Goal: Task Accomplishment & Management: Use online tool/utility

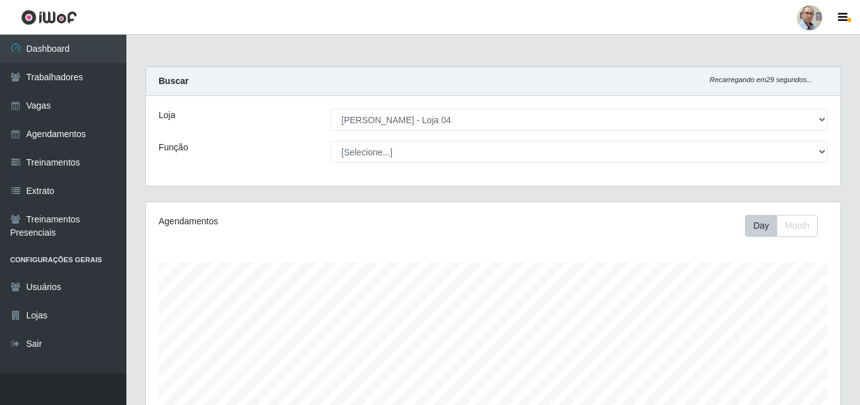
select select "251"
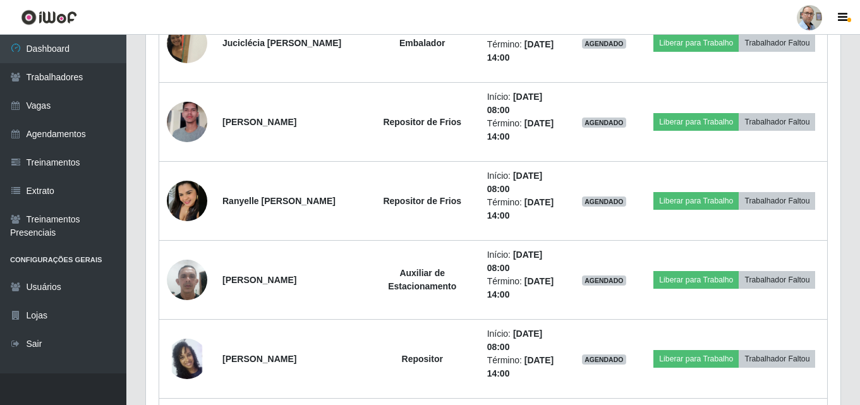
scroll to position [968, 0]
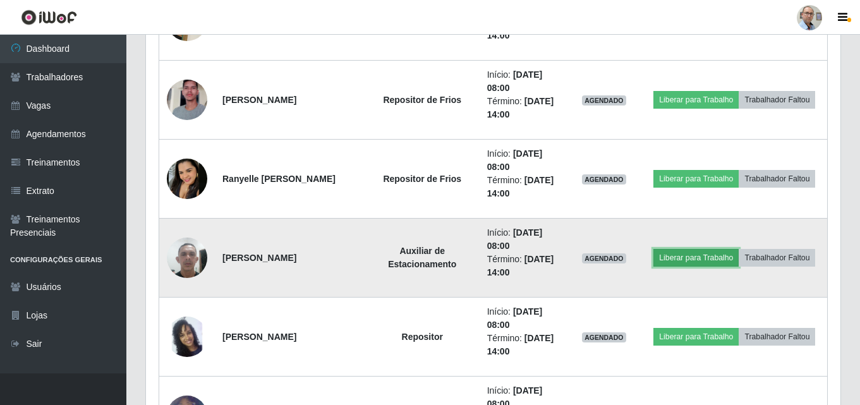
click at [669, 260] on button "Liberar para Trabalho" at bounding box center [696, 258] width 85 height 18
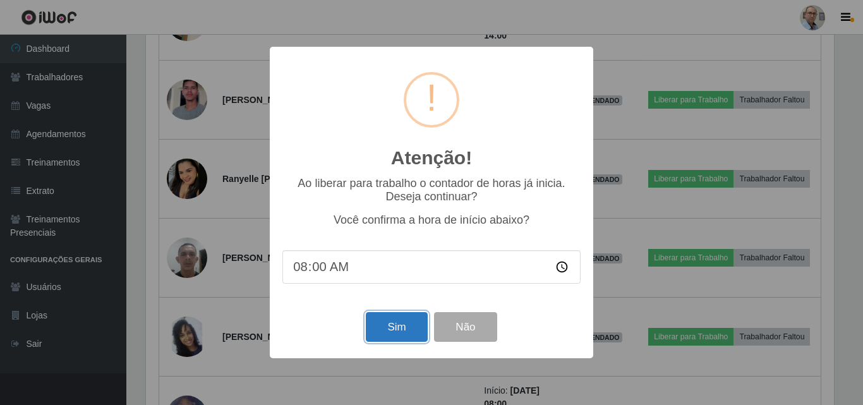
click at [414, 329] on button "Sim" at bounding box center [396, 327] width 61 height 30
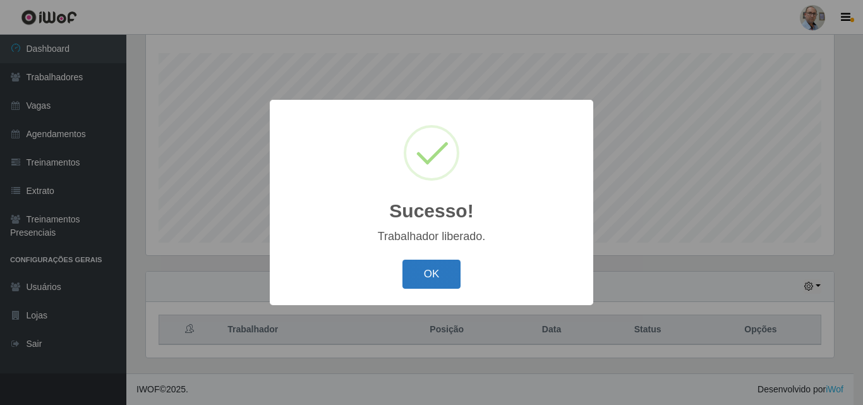
click at [438, 276] on button "OK" at bounding box center [432, 275] width 59 height 30
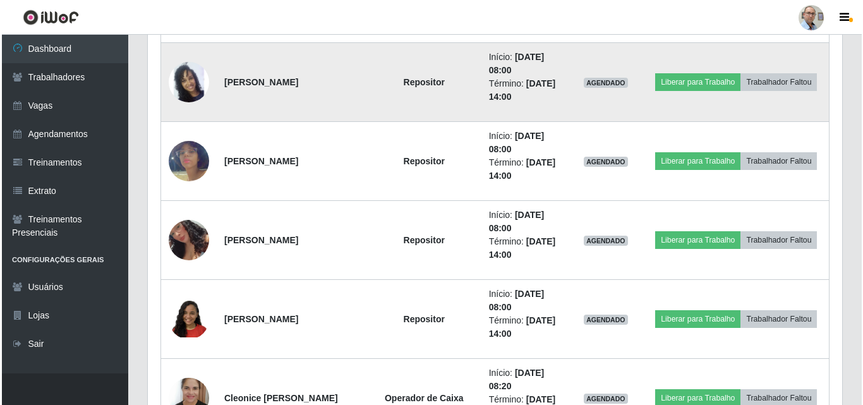
scroll to position [1284, 0]
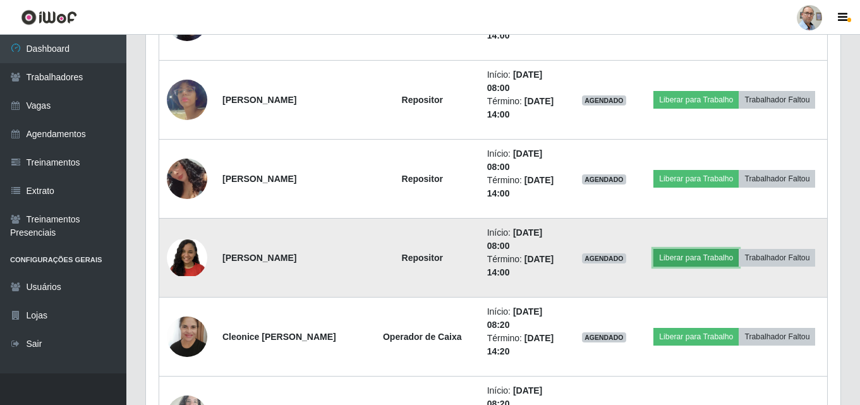
click at [674, 259] on button "Liberar para Trabalho" at bounding box center [696, 258] width 85 height 18
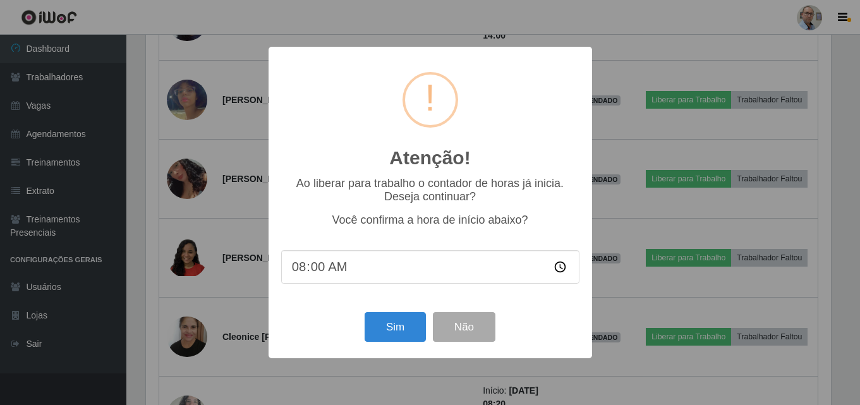
scroll to position [262, 688]
click at [412, 320] on button "Sim" at bounding box center [396, 327] width 61 height 30
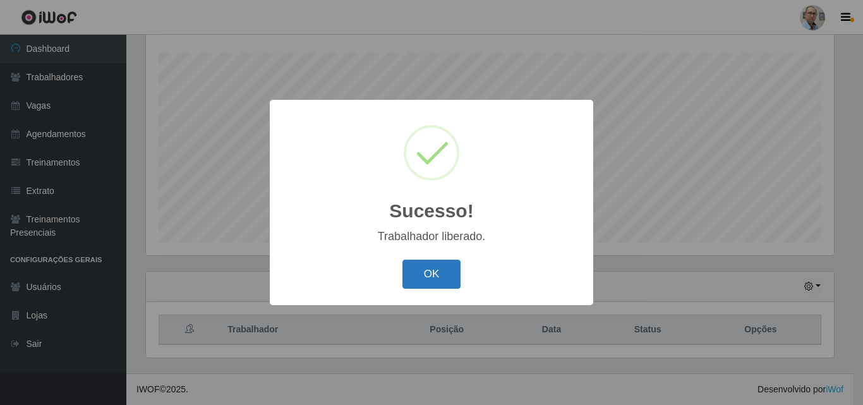
click at [427, 278] on button "OK" at bounding box center [432, 275] width 59 height 30
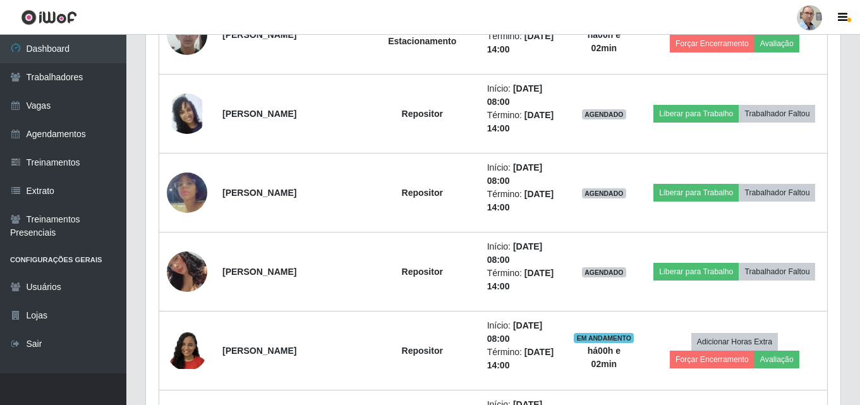
scroll to position [1221, 0]
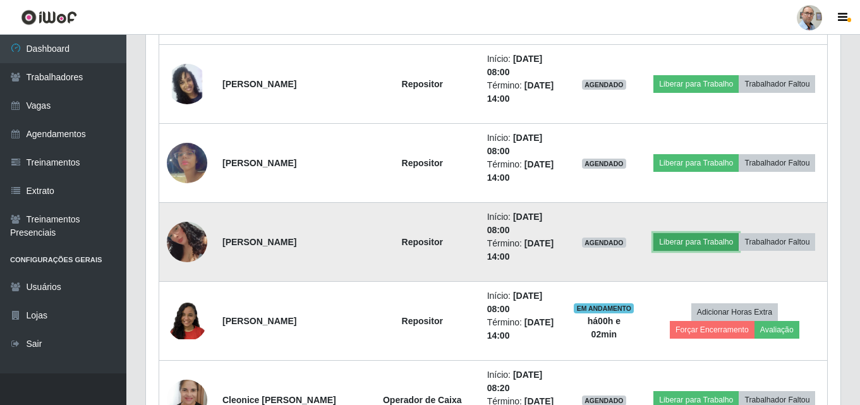
click at [682, 244] on button "Liberar para Trabalho" at bounding box center [696, 242] width 85 height 18
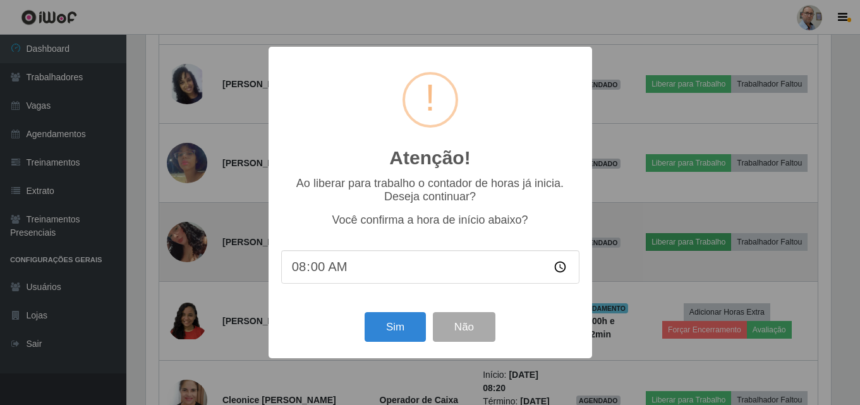
scroll to position [262, 688]
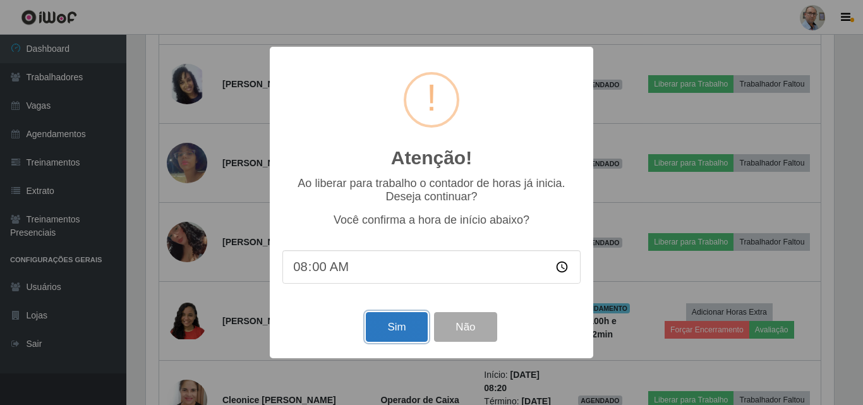
click at [387, 329] on button "Sim" at bounding box center [396, 327] width 61 height 30
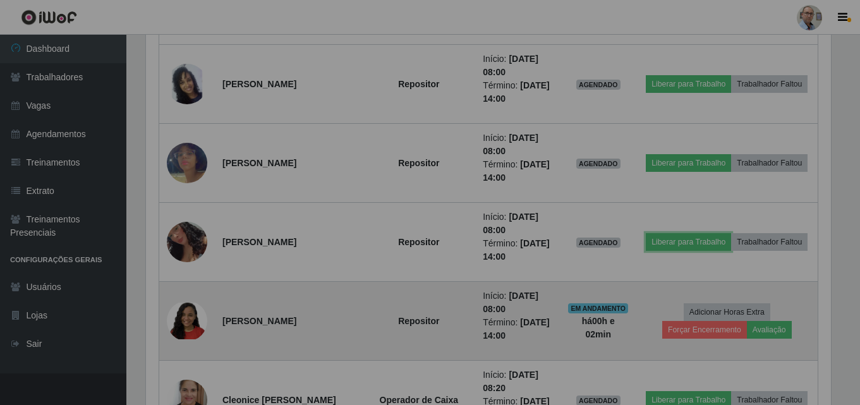
scroll to position [0, 0]
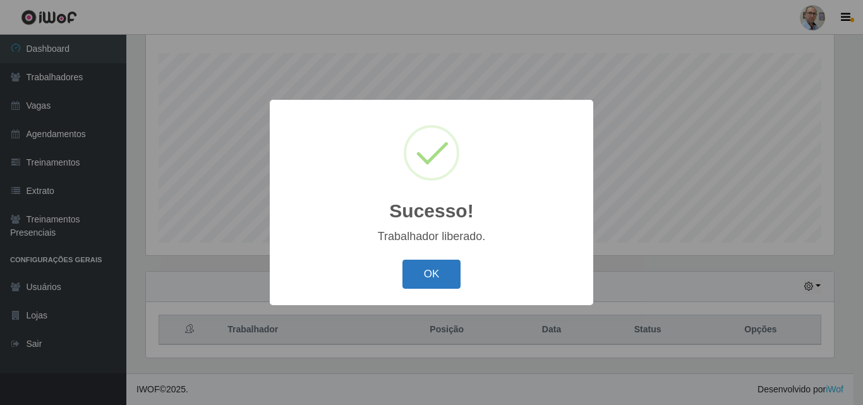
click at [422, 284] on button "OK" at bounding box center [432, 275] width 59 height 30
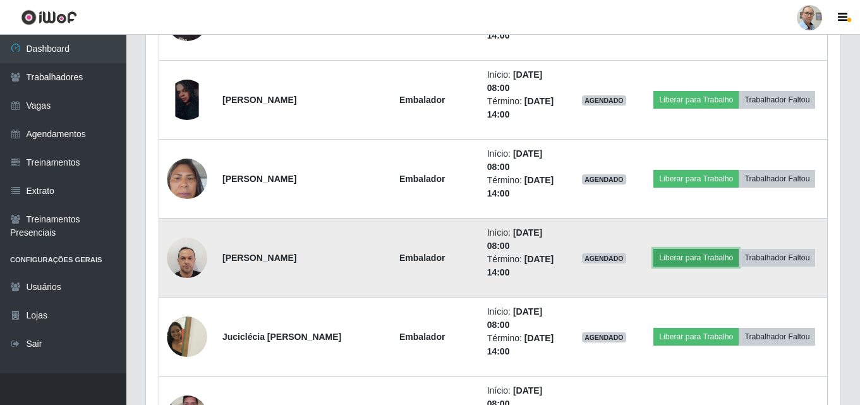
click at [680, 256] on button "Liberar para Trabalho" at bounding box center [696, 258] width 85 height 18
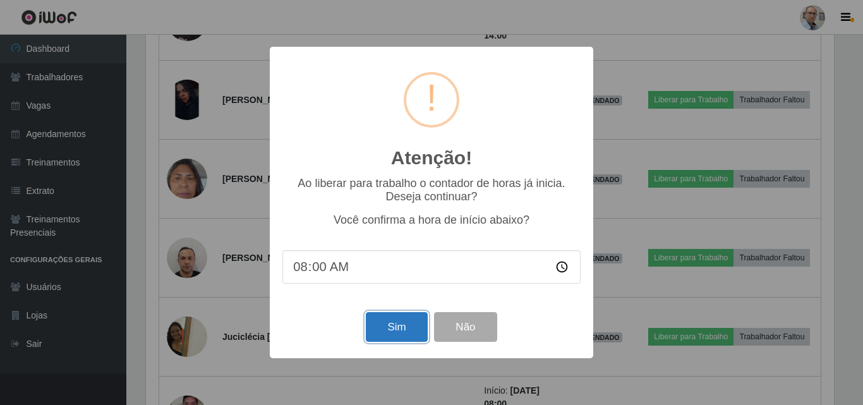
click at [370, 332] on button "Sim" at bounding box center [396, 327] width 61 height 30
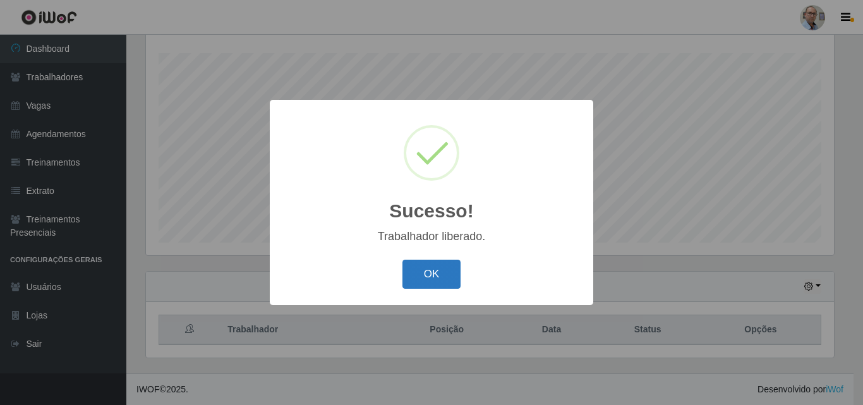
click at [415, 272] on button "OK" at bounding box center [432, 275] width 59 height 30
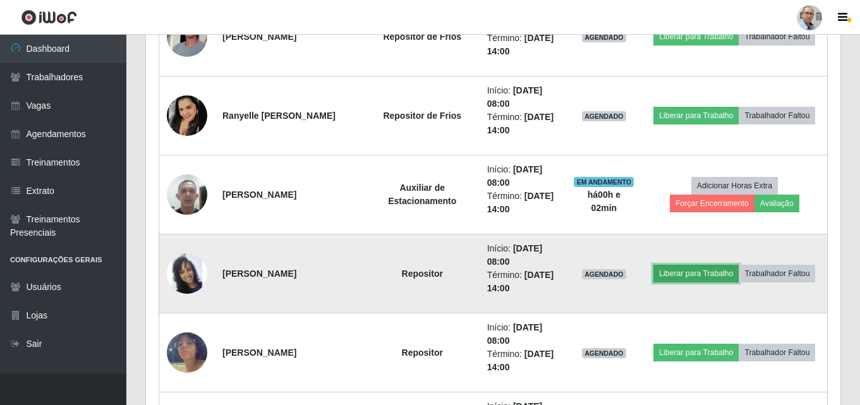
click at [670, 279] on button "Liberar para Trabalho" at bounding box center [696, 274] width 85 height 18
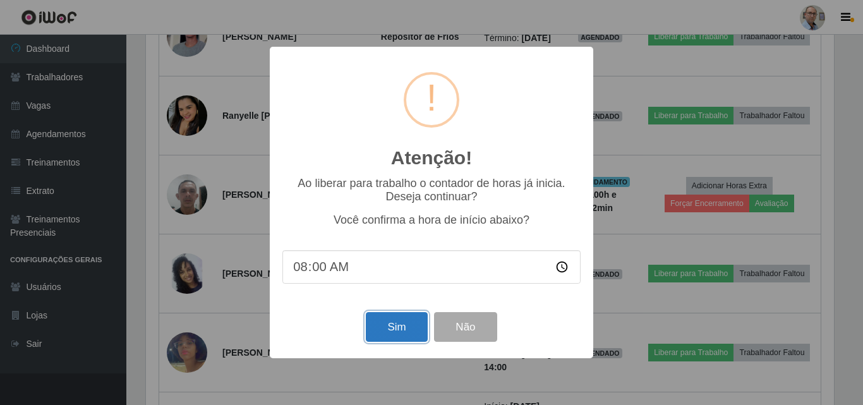
click at [400, 324] on button "Sim" at bounding box center [396, 327] width 61 height 30
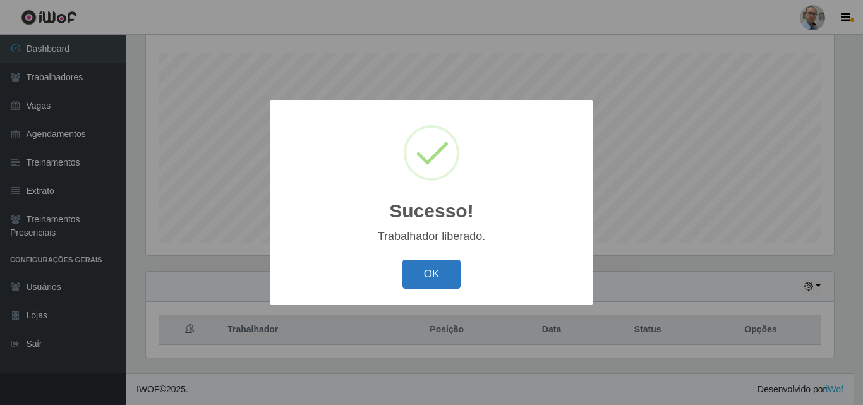
click at [415, 275] on button "OK" at bounding box center [432, 275] width 59 height 30
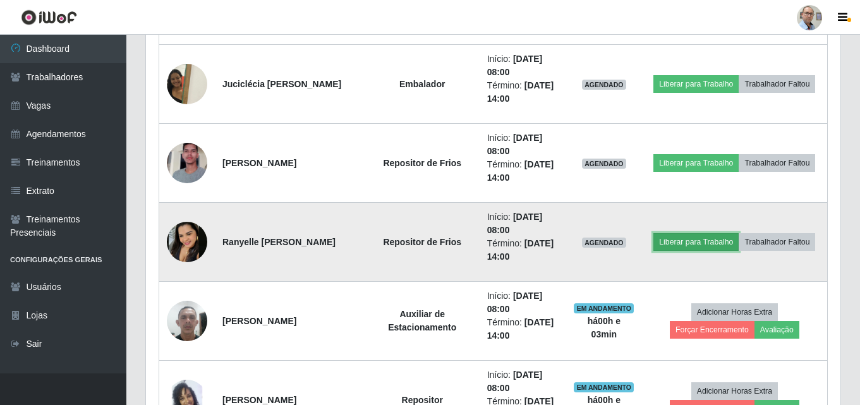
click at [679, 247] on button "Liberar para Trabalho" at bounding box center [696, 242] width 85 height 18
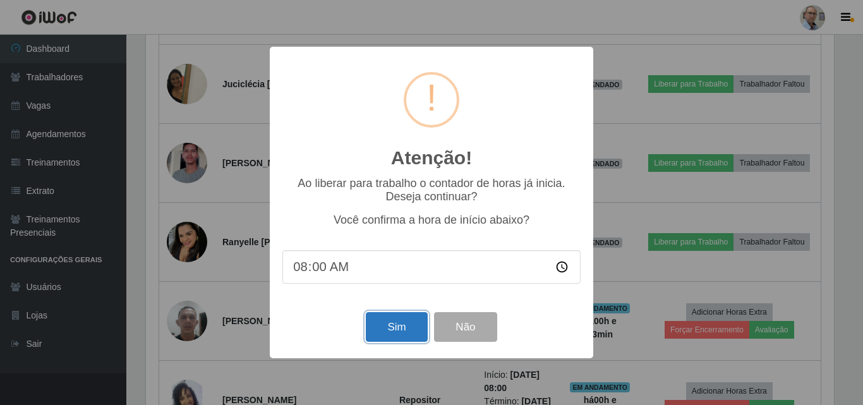
click at [381, 334] on button "Sim" at bounding box center [396, 327] width 61 height 30
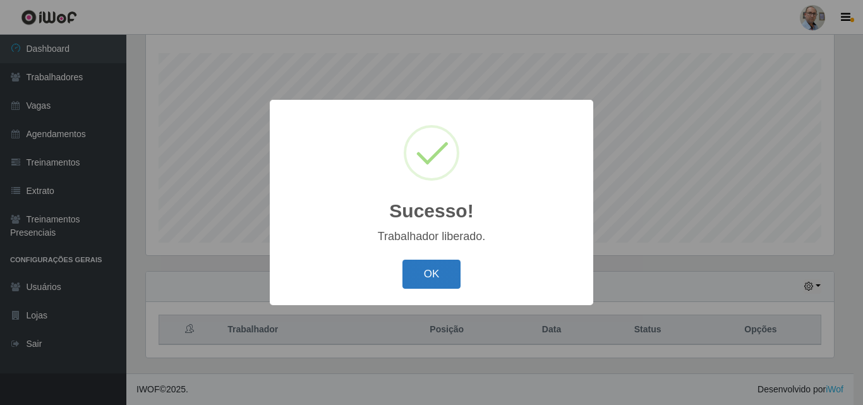
click at [433, 277] on button "OK" at bounding box center [432, 275] width 59 height 30
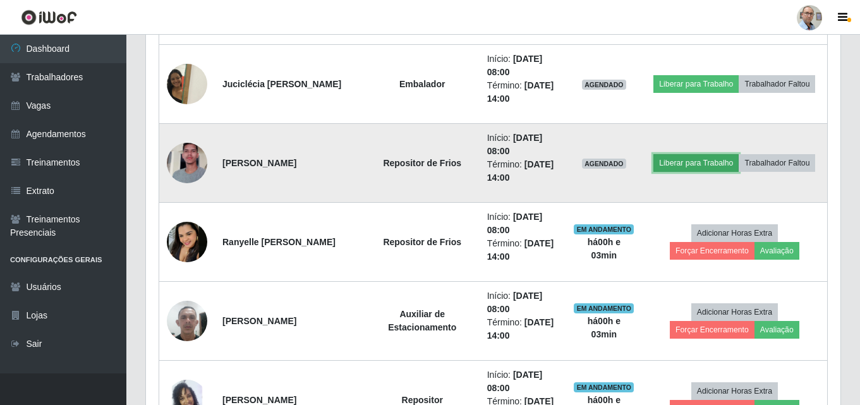
click at [674, 164] on button "Liberar para Trabalho" at bounding box center [696, 163] width 85 height 18
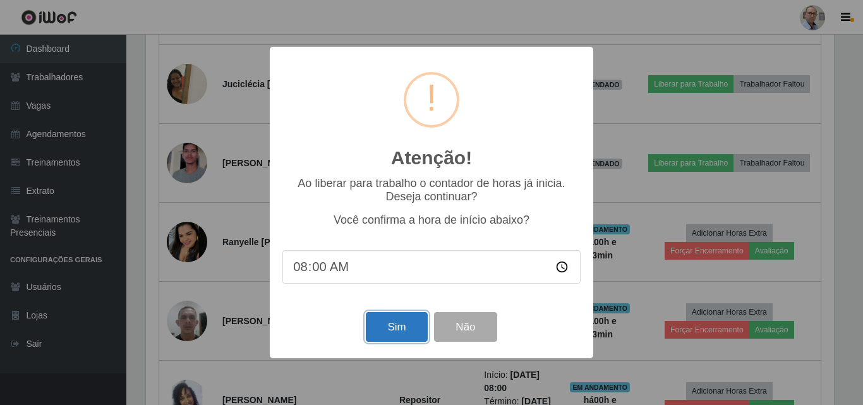
click at [411, 332] on button "Sim" at bounding box center [396, 327] width 61 height 30
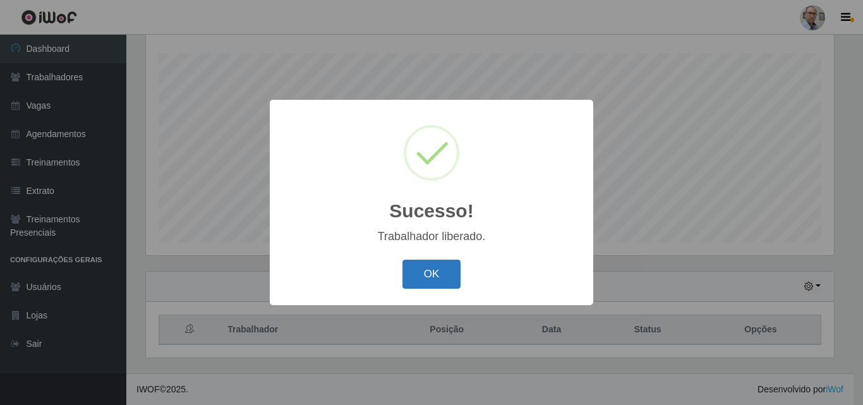
click at [436, 277] on button "OK" at bounding box center [432, 275] width 59 height 30
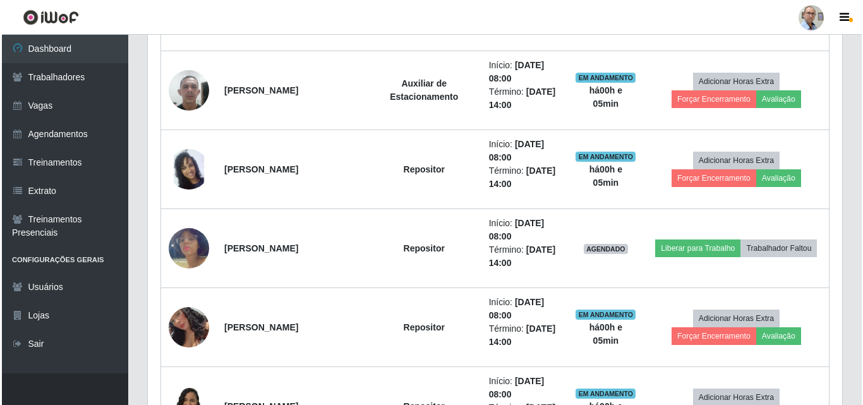
scroll to position [1157, 0]
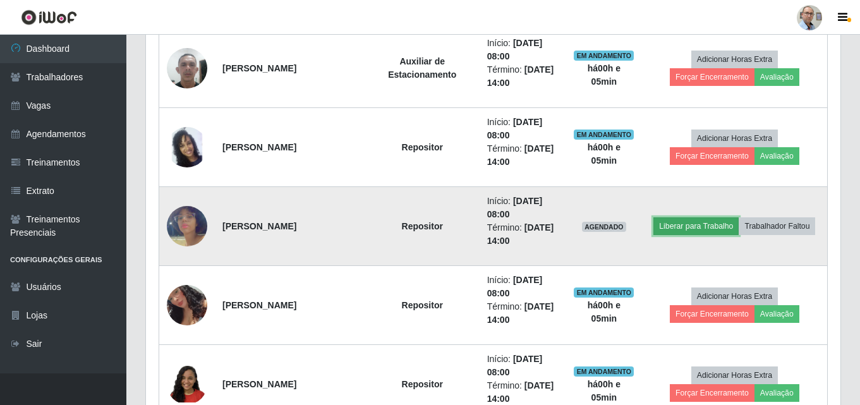
click at [681, 229] on button "Liberar para Trabalho" at bounding box center [696, 226] width 85 height 18
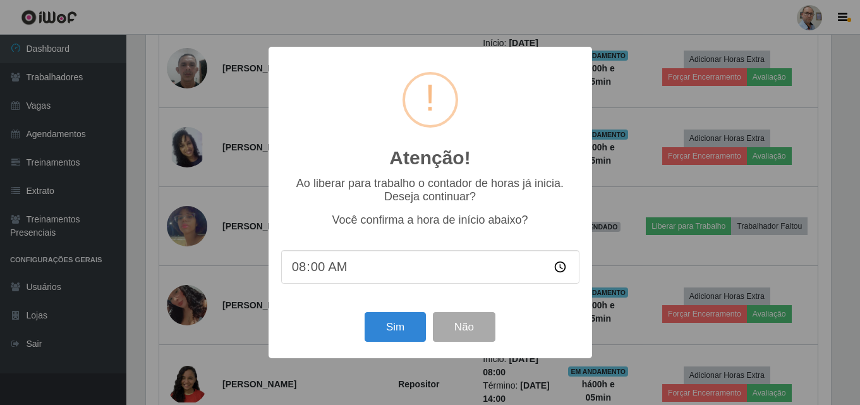
scroll to position [262, 688]
click at [386, 337] on button "Sim" at bounding box center [396, 327] width 61 height 30
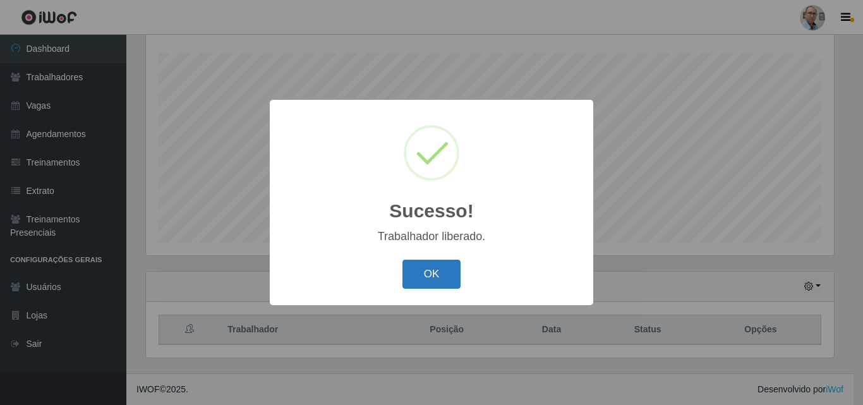
click at [408, 280] on button "OK" at bounding box center [432, 275] width 59 height 30
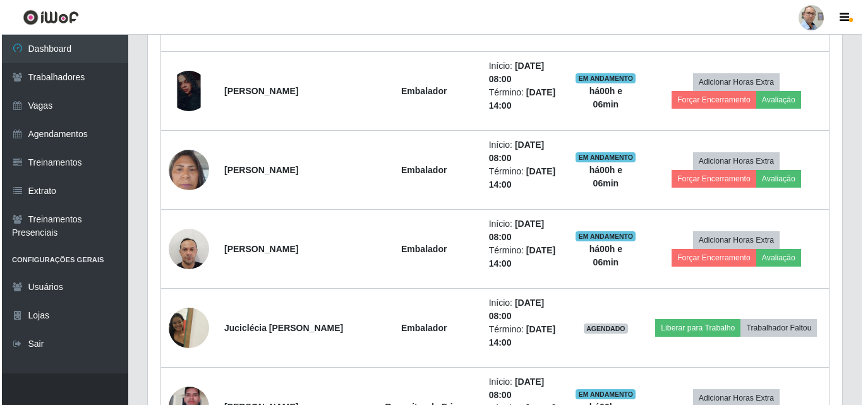
scroll to position [715, 0]
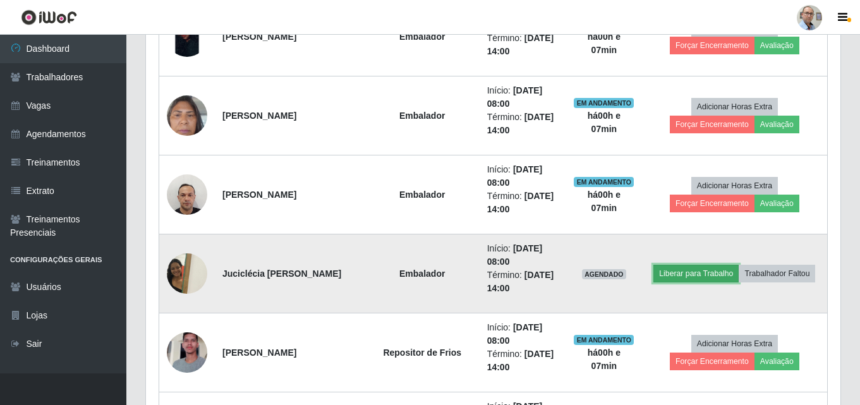
click at [677, 278] on button "Liberar para Trabalho" at bounding box center [696, 274] width 85 height 18
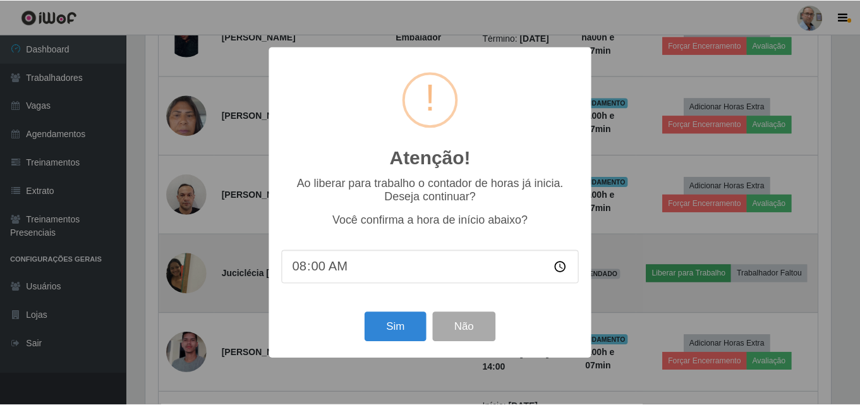
scroll to position [262, 688]
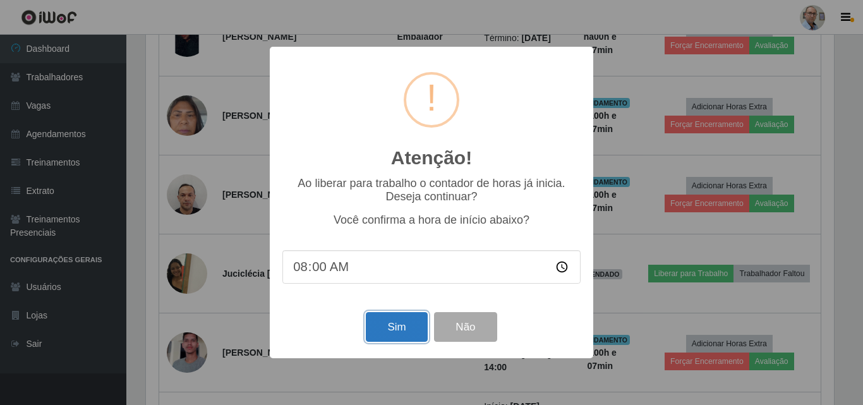
click at [394, 334] on button "Sim" at bounding box center [396, 327] width 61 height 30
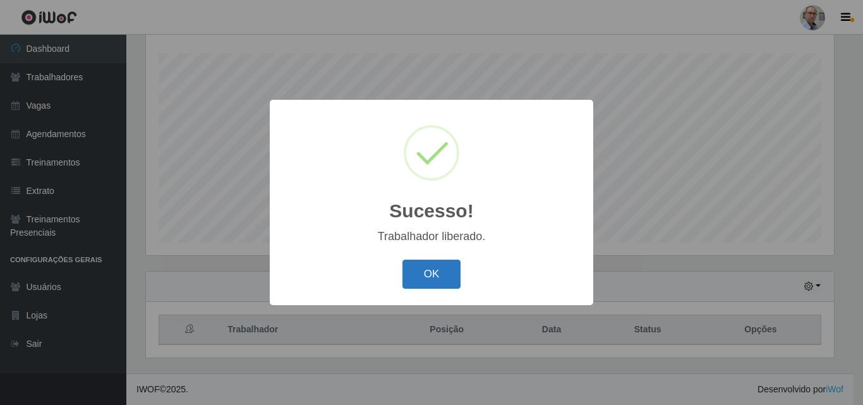
click at [449, 283] on button "OK" at bounding box center [432, 275] width 59 height 30
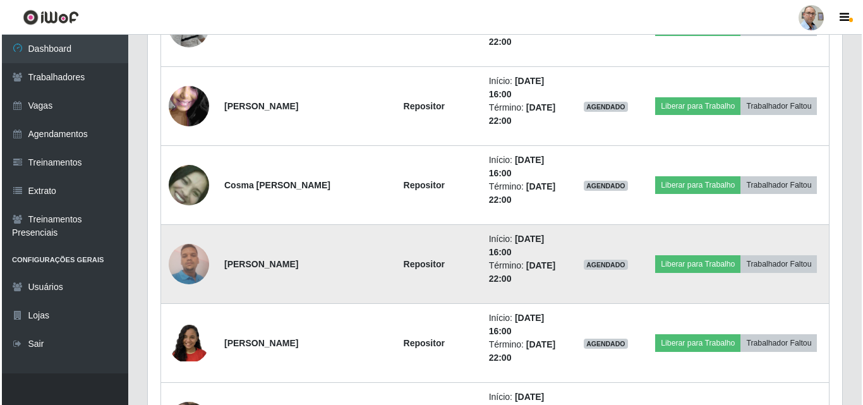
scroll to position [2485, 0]
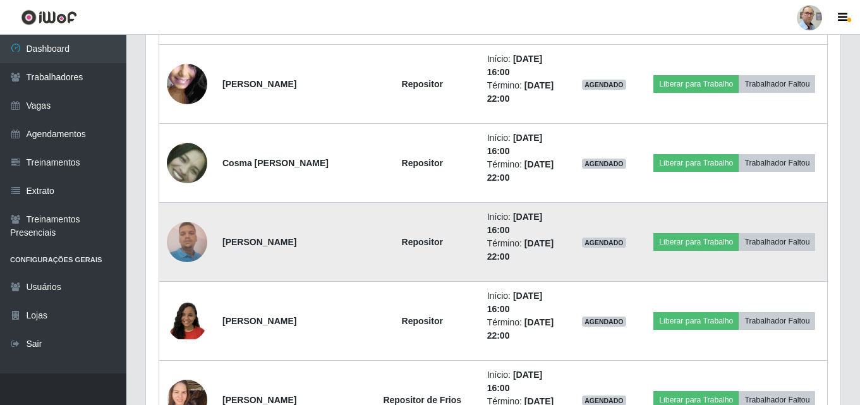
click at [185, 246] on img at bounding box center [187, 242] width 40 height 54
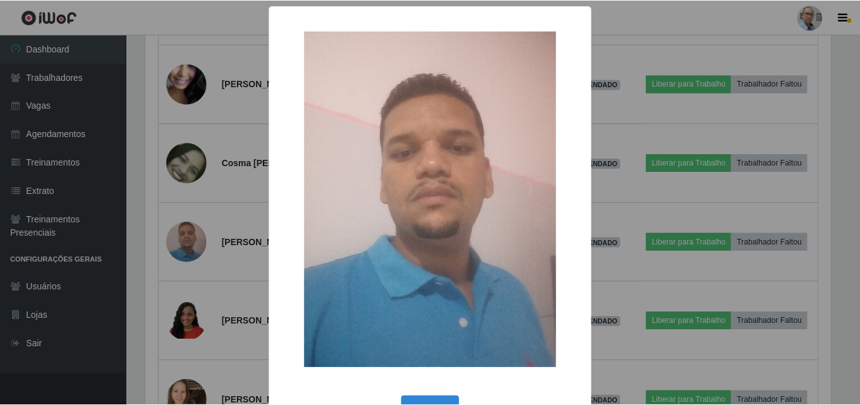
scroll to position [42, 0]
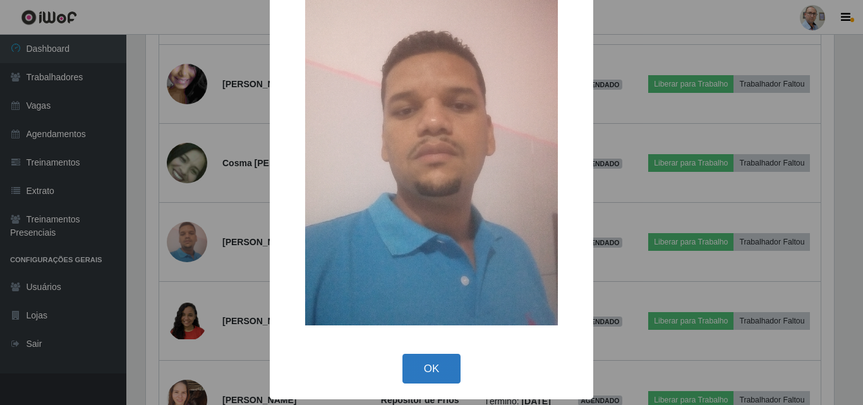
click at [412, 368] on button "OK" at bounding box center [432, 369] width 59 height 30
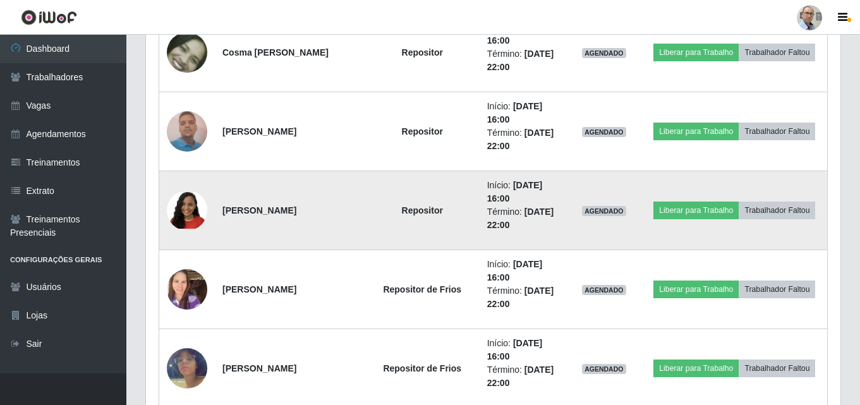
scroll to position [2611, 0]
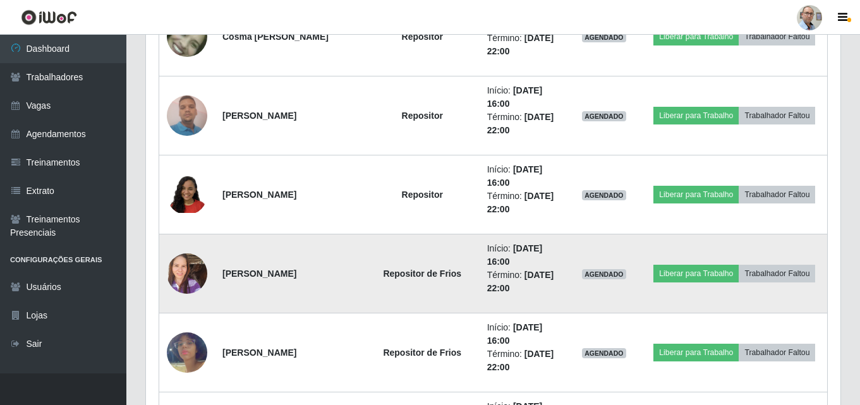
click at [193, 269] on img at bounding box center [187, 274] width 40 height 54
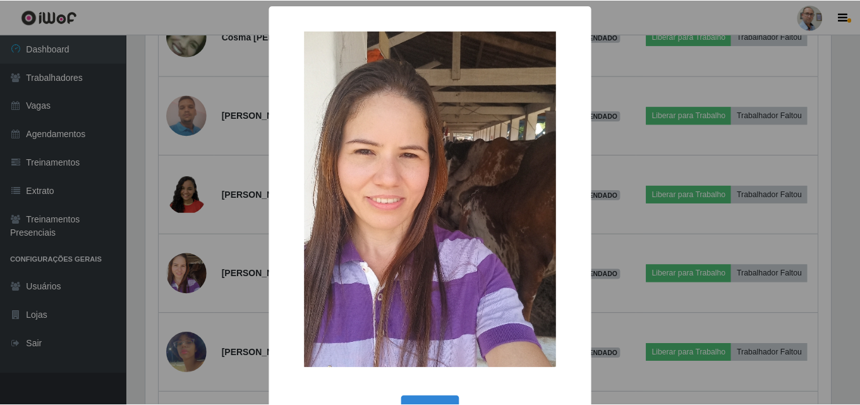
scroll to position [42, 0]
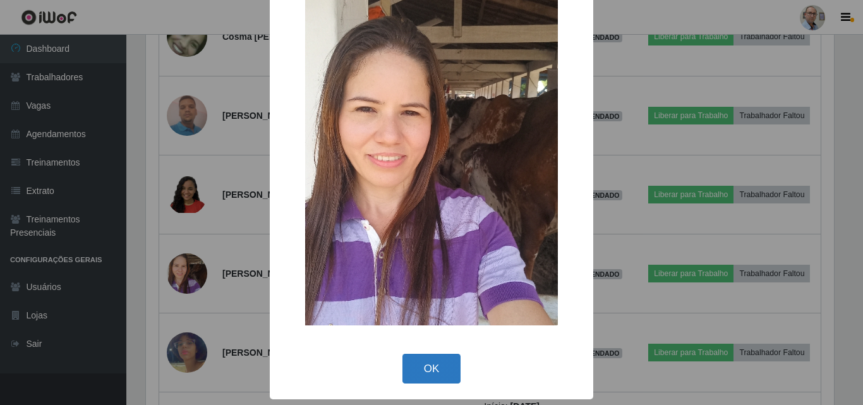
click at [416, 372] on button "OK" at bounding box center [432, 369] width 59 height 30
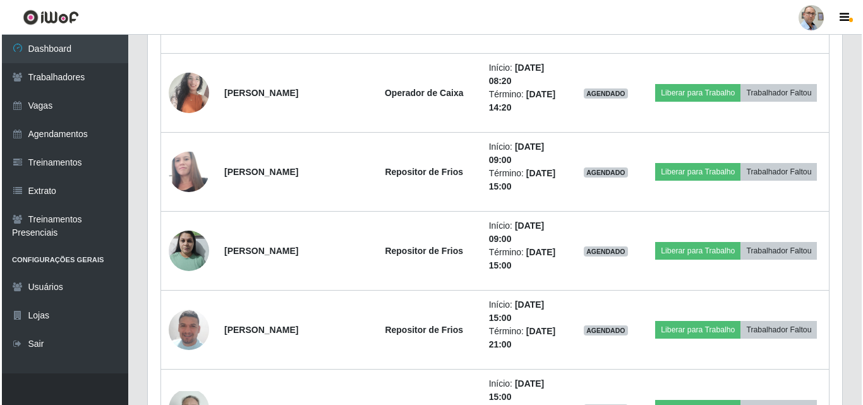
scroll to position [1600, 0]
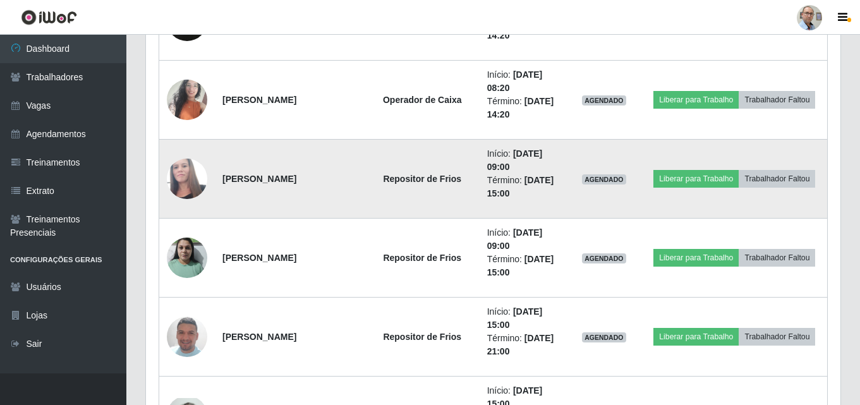
click at [200, 178] on img at bounding box center [187, 179] width 40 height 68
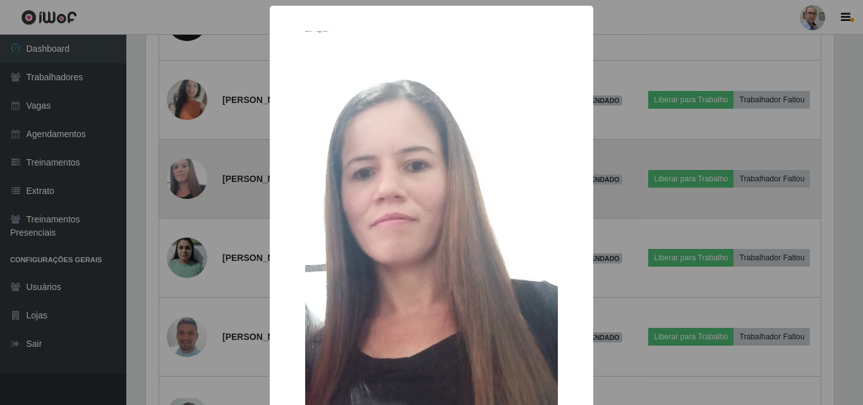
scroll to position [631859, 631433]
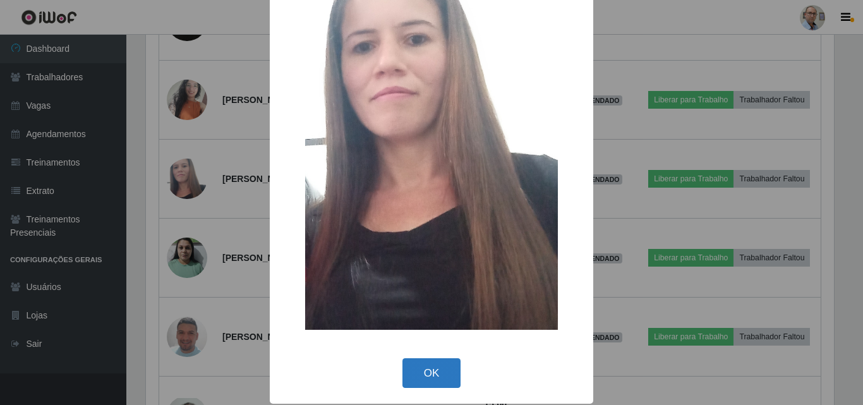
click at [413, 370] on button "OK" at bounding box center [432, 373] width 59 height 30
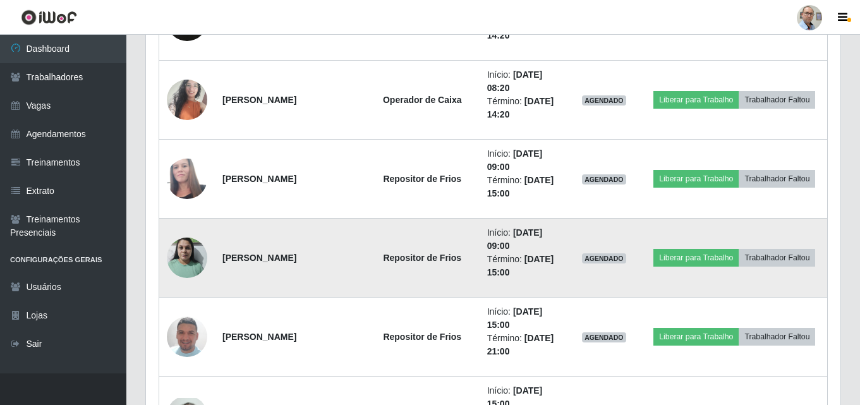
click at [185, 260] on img at bounding box center [187, 258] width 40 height 54
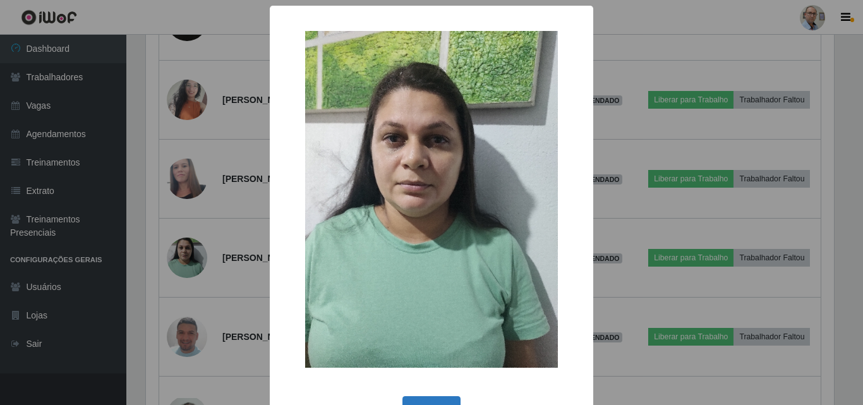
click at [431, 401] on button "OK" at bounding box center [432, 411] width 59 height 30
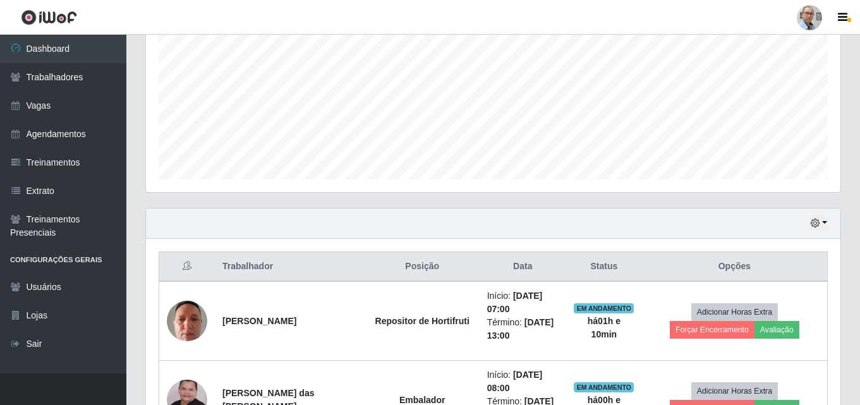
scroll to position [0, 0]
